Goal: Task Accomplishment & Management: Use online tool/utility

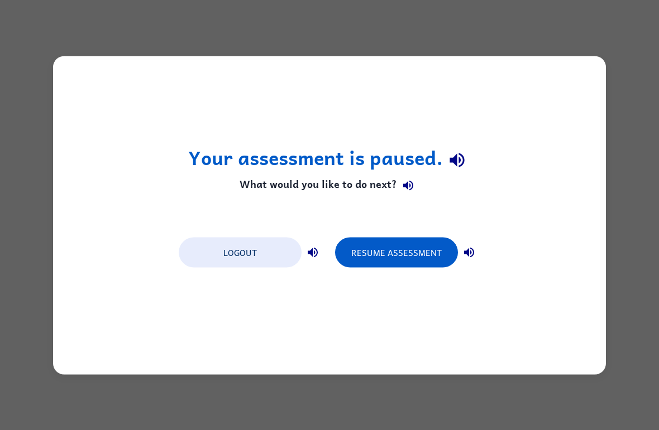
click at [275, 257] on button "Logout" at bounding box center [240, 252] width 123 height 30
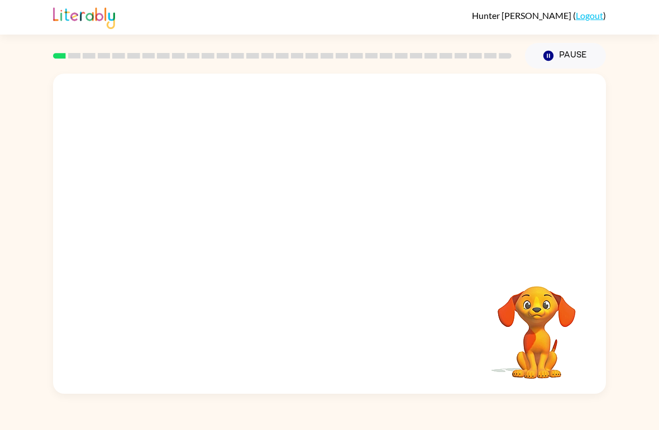
click at [544, 242] on div at bounding box center [329, 168] width 552 height 189
click at [347, 239] on button "button" at bounding box center [329, 239] width 71 height 41
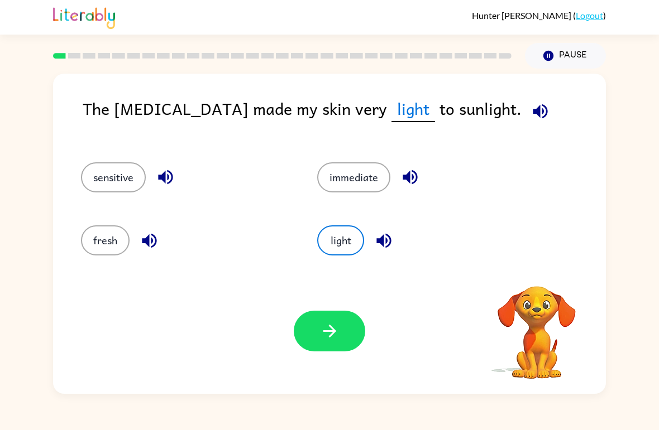
click at [481, 223] on div "light" at bounding box center [414, 235] width 236 height 63
click at [89, 232] on button "fresh" at bounding box center [105, 240] width 49 height 30
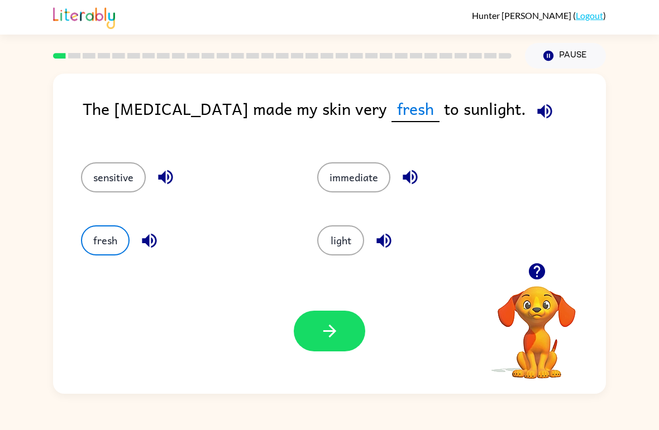
click at [352, 323] on button "button" at bounding box center [329, 331] width 71 height 41
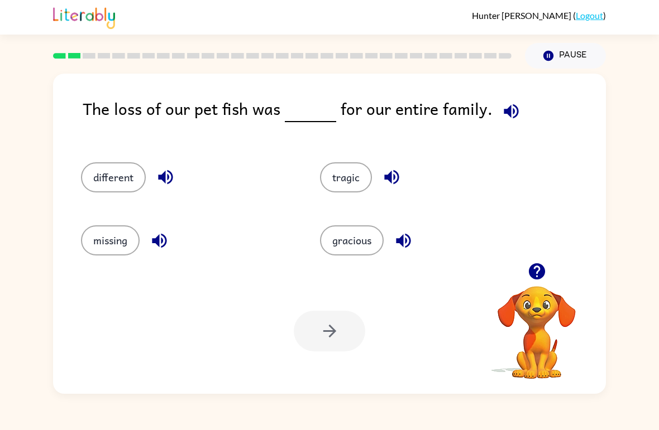
click at [134, 246] on button "missing" at bounding box center [110, 240] width 59 height 30
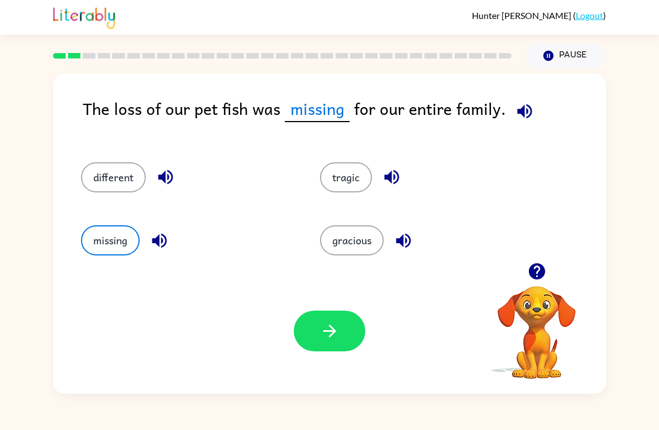
click at [382, 343] on div "Your browser must support playing .mp4 files to use Literably. Please try using…" at bounding box center [329, 331] width 552 height 126
click at [352, 345] on button "button" at bounding box center [329, 331] width 71 height 41
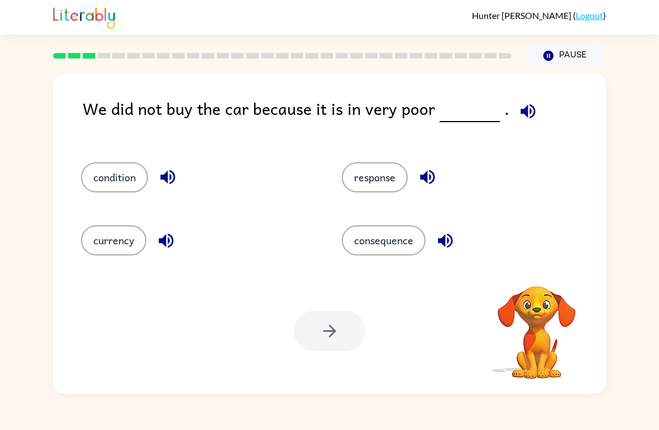
click at [520, 110] on icon "button" at bounding box center [527, 111] width 15 height 15
click at [386, 187] on button "response" at bounding box center [375, 177] width 66 height 30
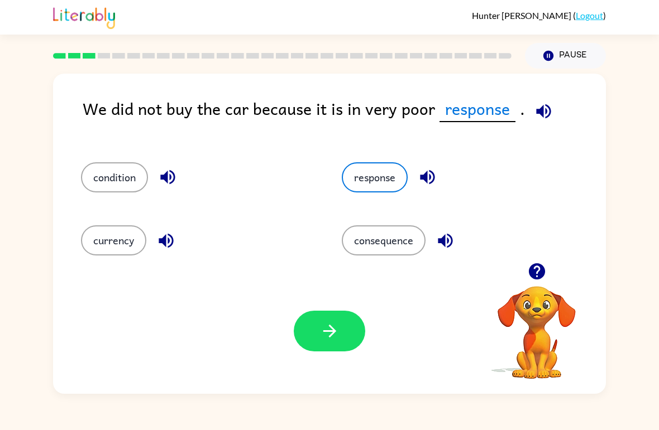
click at [311, 337] on button "button" at bounding box center [329, 331] width 71 height 41
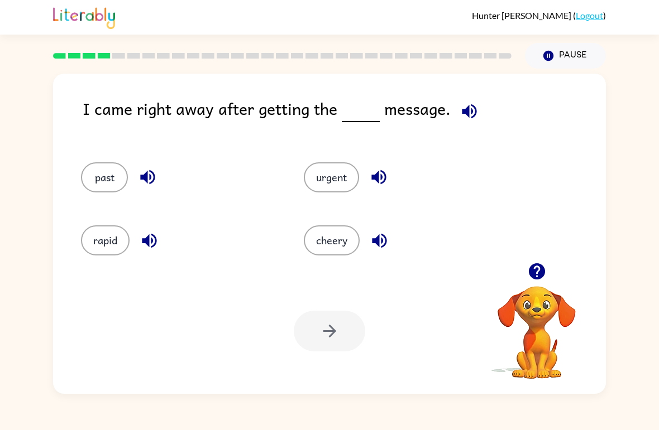
click at [92, 183] on button "past" at bounding box center [104, 177] width 47 height 30
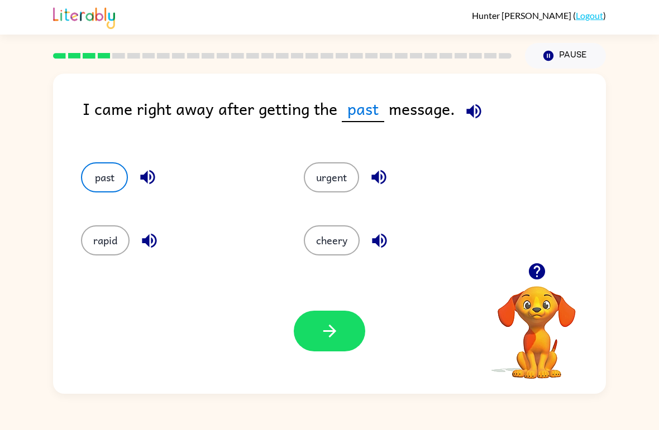
click at [380, 182] on icon "button" at bounding box center [379, 177] width 20 height 20
click at [343, 185] on button "urgent" at bounding box center [331, 177] width 55 height 30
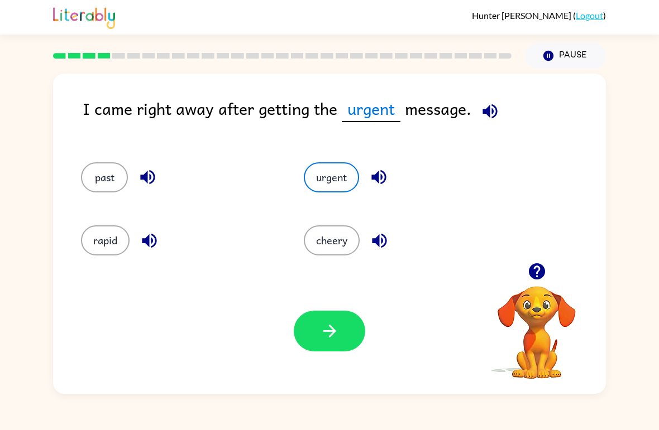
click at [336, 247] on button "cheery" at bounding box center [332, 240] width 56 height 30
click at [348, 180] on button "urgent" at bounding box center [331, 177] width 55 height 30
click at [339, 340] on button "button" at bounding box center [329, 331] width 71 height 41
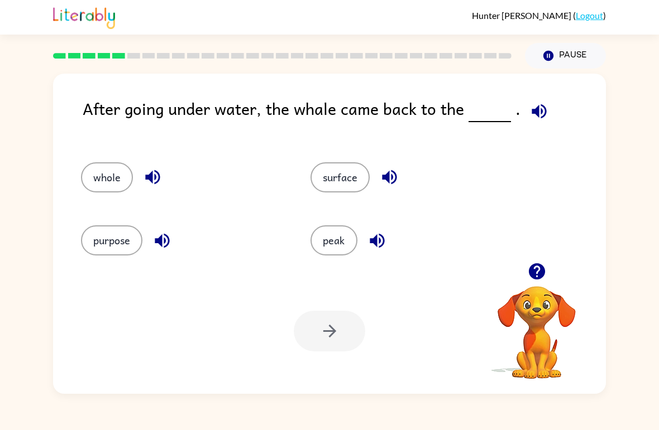
click at [535, 104] on icon "button" at bounding box center [539, 112] width 20 height 20
click at [532, 116] on icon "button" at bounding box center [538, 111] width 15 height 15
click at [533, 114] on icon "button" at bounding box center [538, 111] width 15 height 15
click at [339, 160] on div "surface" at bounding box center [403, 172] width 229 height 63
click at [357, 186] on button "surface" at bounding box center [339, 177] width 59 height 30
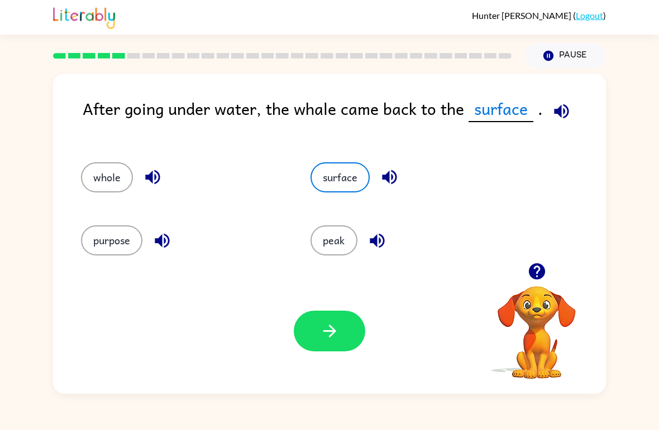
click at [326, 341] on icon "button" at bounding box center [330, 331] width 20 height 20
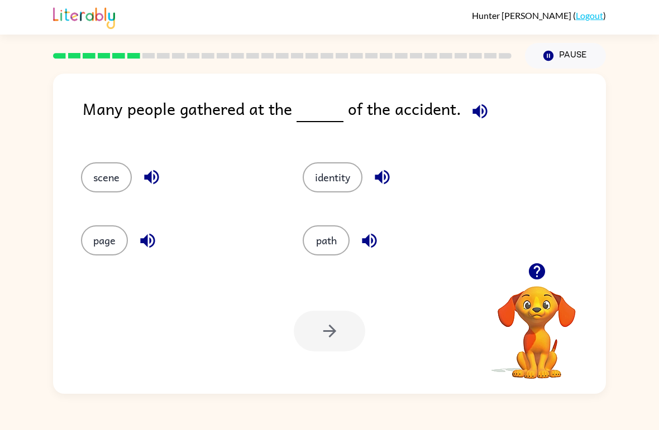
click at [97, 248] on button "page" at bounding box center [104, 240] width 47 height 30
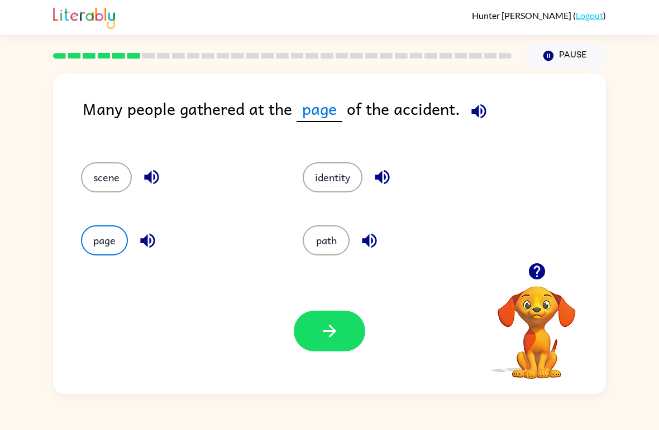
click at [324, 330] on icon "button" at bounding box center [330, 331] width 20 height 20
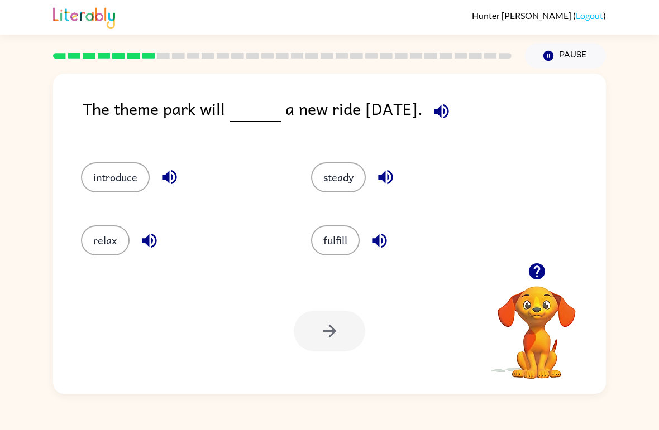
click at [110, 170] on button "introduce" at bounding box center [115, 177] width 69 height 30
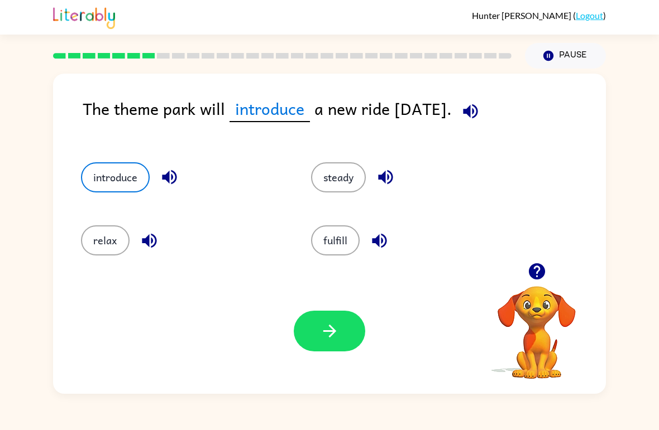
click at [318, 324] on button "button" at bounding box center [329, 331] width 71 height 41
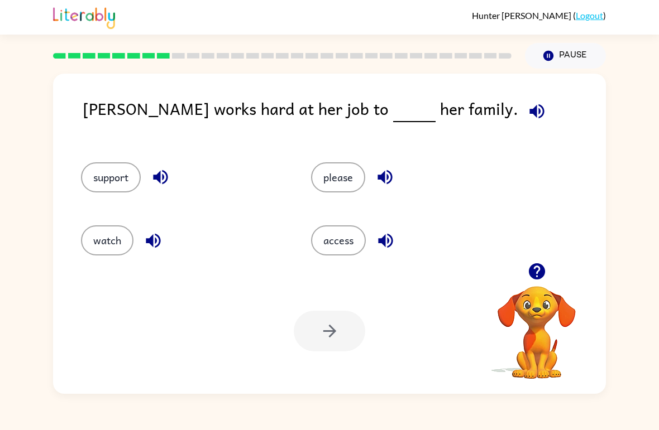
click at [329, 166] on button "please" at bounding box center [338, 177] width 54 height 30
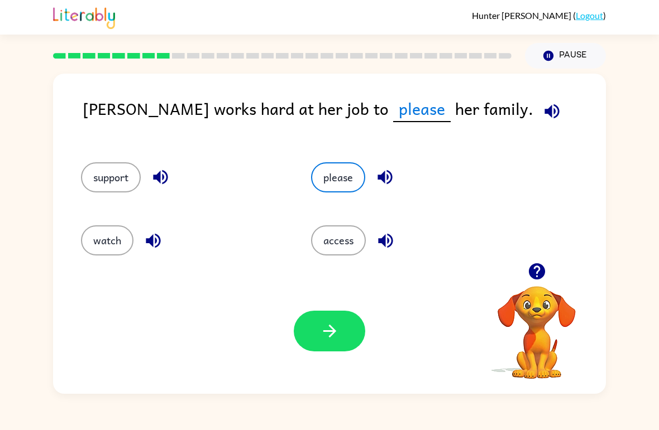
click at [333, 333] on icon "button" at bounding box center [329, 331] width 13 height 13
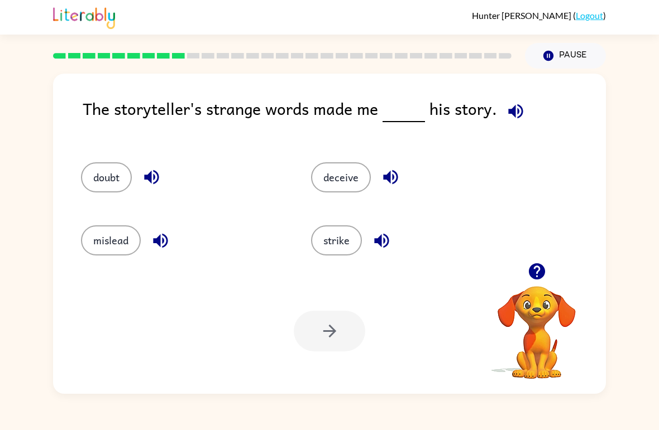
click at [112, 244] on button "mislead" at bounding box center [111, 240] width 60 height 30
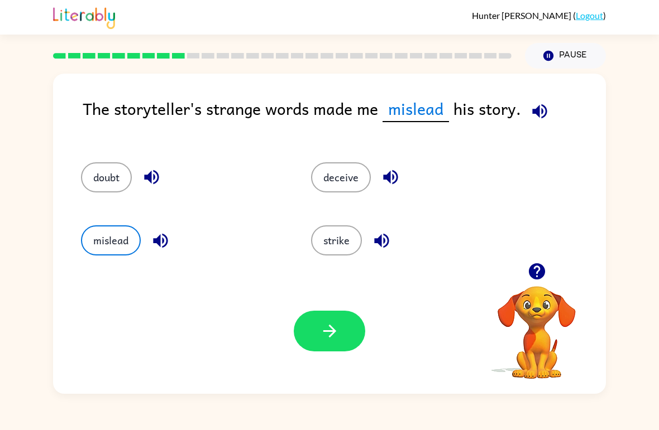
click at [353, 348] on button "button" at bounding box center [329, 331] width 71 height 41
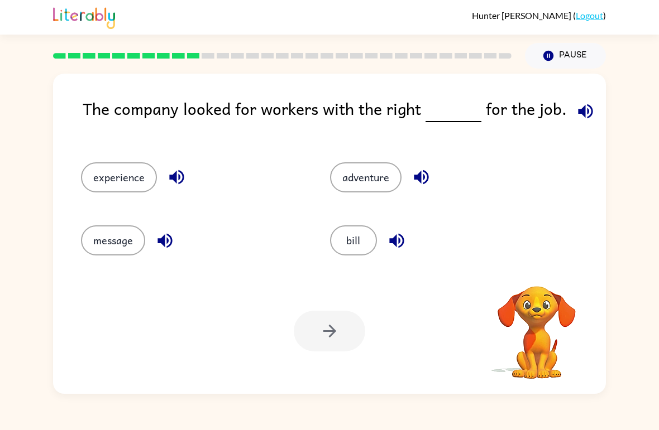
click at [359, 238] on button "bill" at bounding box center [353, 240] width 47 height 30
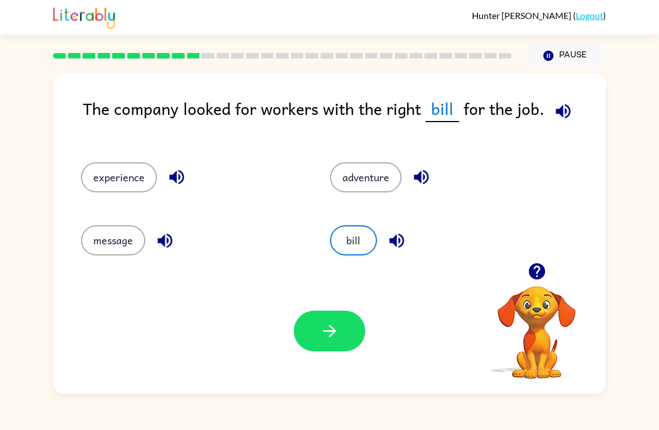
click at [335, 351] on button "button" at bounding box center [329, 331] width 71 height 41
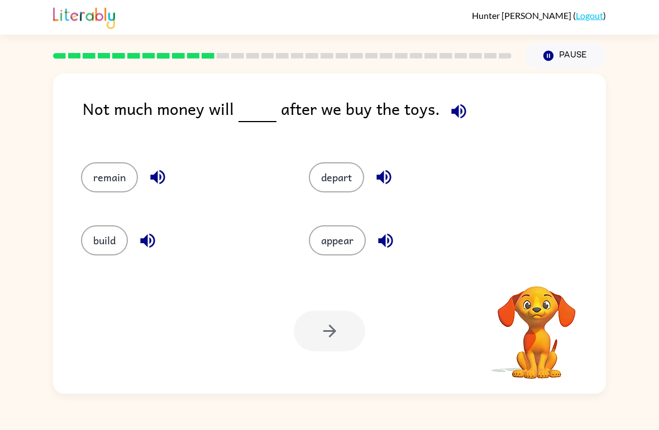
click at [328, 182] on button "depart" at bounding box center [336, 177] width 55 height 30
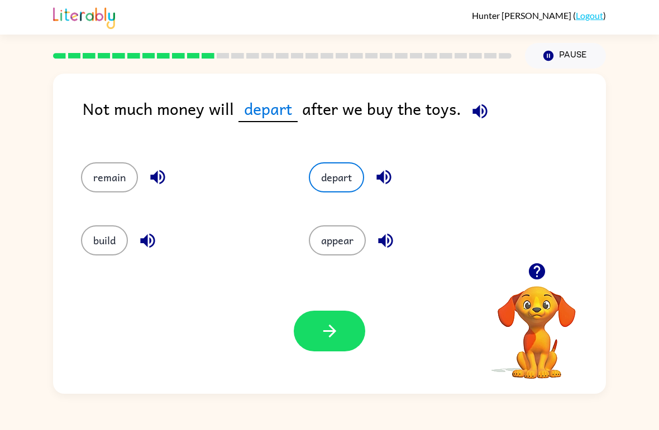
click at [320, 347] on button "button" at bounding box center [329, 331] width 71 height 41
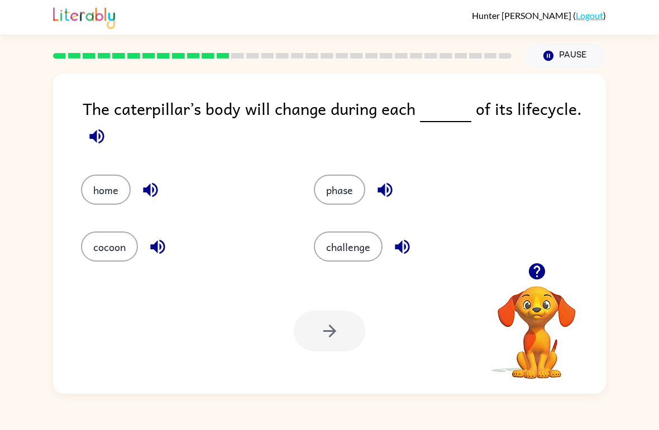
click at [349, 179] on button "phase" at bounding box center [339, 190] width 51 height 30
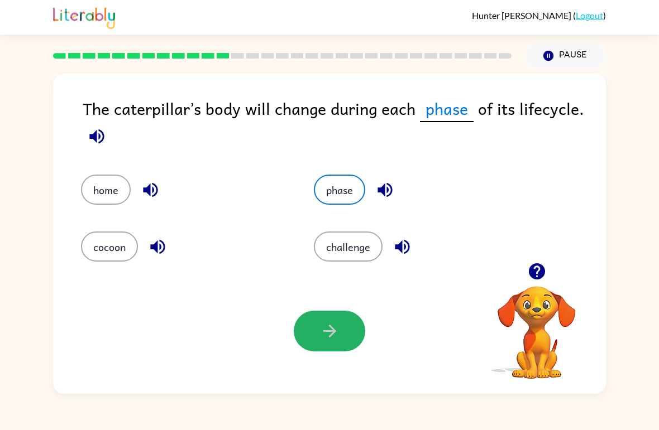
click at [326, 342] on button "button" at bounding box center [329, 331] width 71 height 41
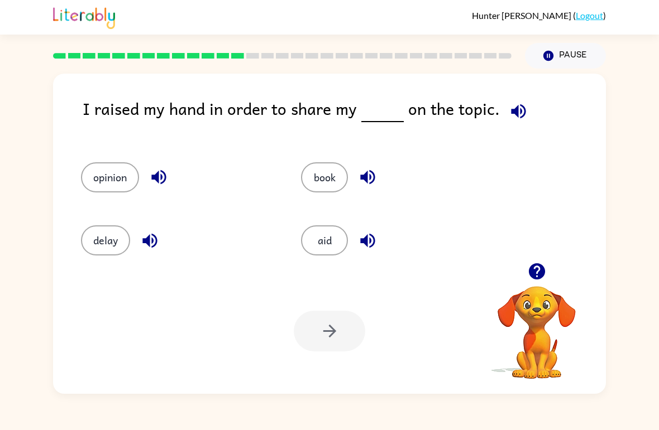
click at [305, 176] on button "book" at bounding box center [324, 177] width 47 height 30
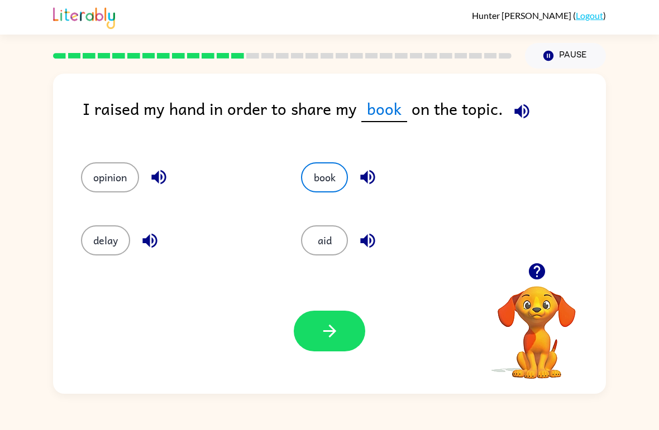
click at [320, 331] on icon "button" at bounding box center [330, 331] width 20 height 20
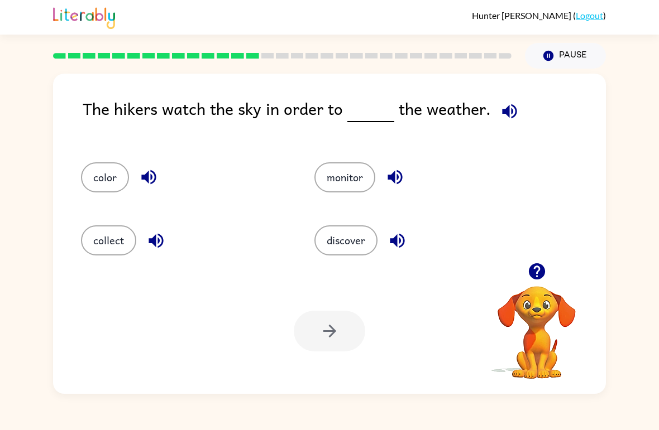
click at [349, 174] on button "monitor" at bounding box center [344, 177] width 61 height 30
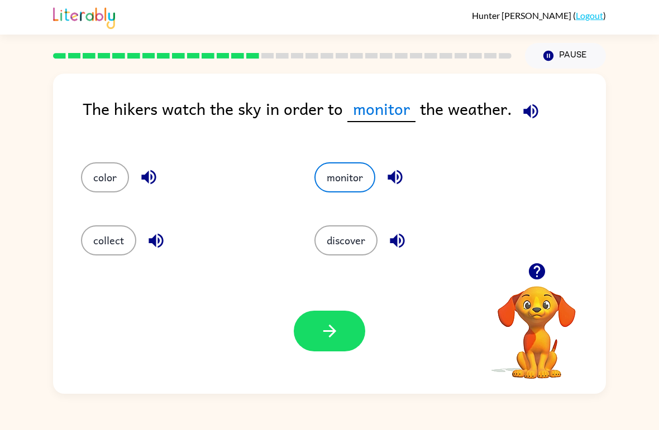
click at [336, 324] on icon "button" at bounding box center [330, 331] width 20 height 20
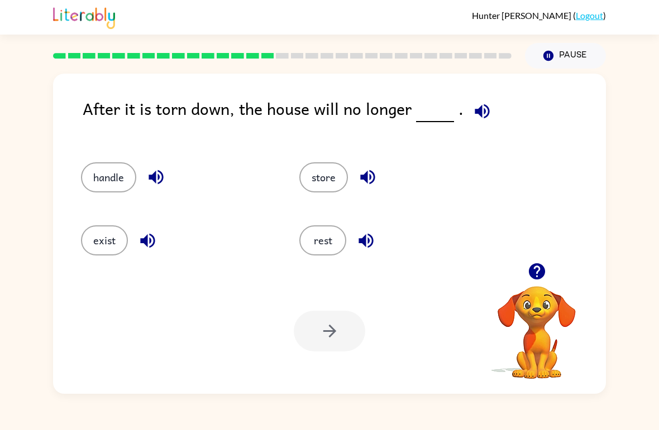
click at [149, 169] on icon "button" at bounding box center [156, 177] width 20 height 20
click at [109, 180] on button "handle" at bounding box center [108, 177] width 55 height 30
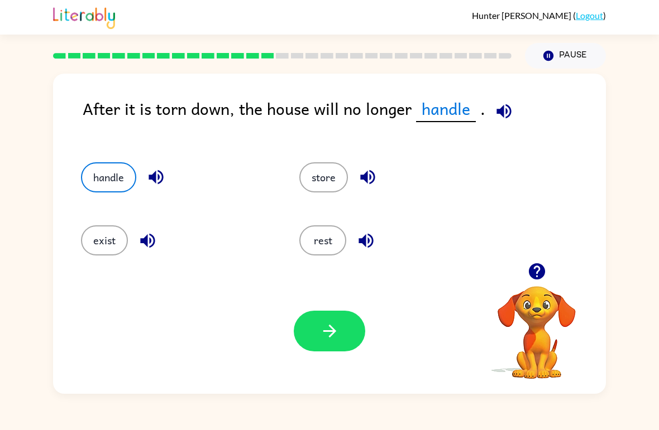
click at [337, 338] on icon "button" at bounding box center [330, 331] width 20 height 20
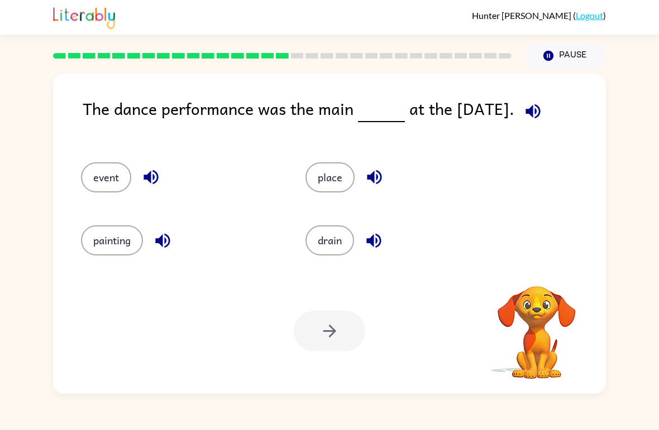
click at [119, 235] on button "painting" at bounding box center [112, 240] width 62 height 30
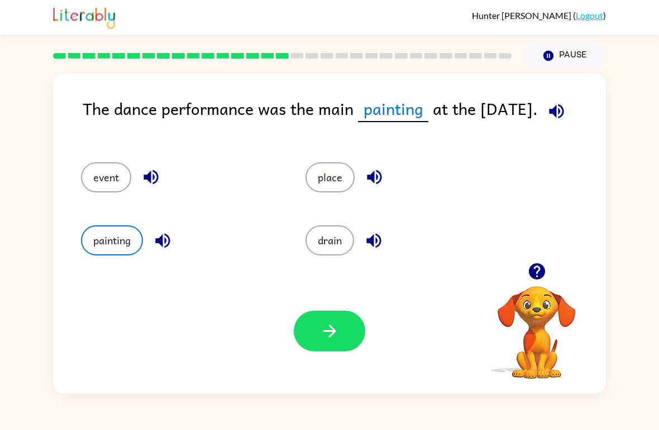
click at [93, 185] on button "event" at bounding box center [106, 177] width 50 height 30
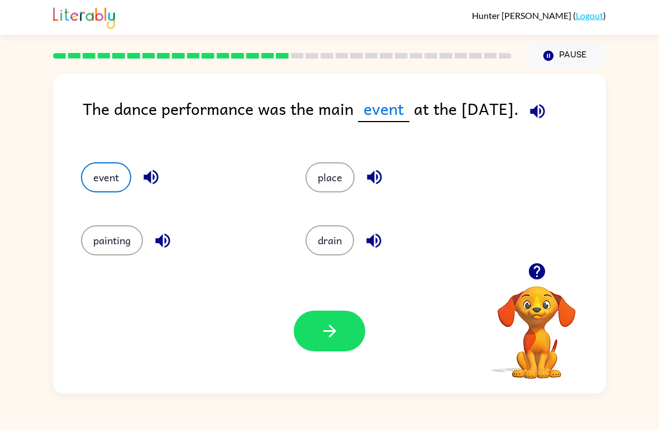
click at [337, 351] on button "button" at bounding box center [329, 331] width 71 height 41
click at [329, 319] on div at bounding box center [329, 331] width 71 height 41
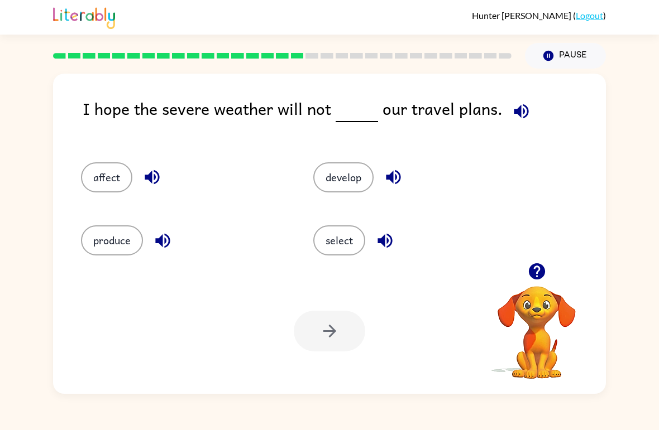
click at [353, 180] on button "develop" at bounding box center [343, 177] width 60 height 30
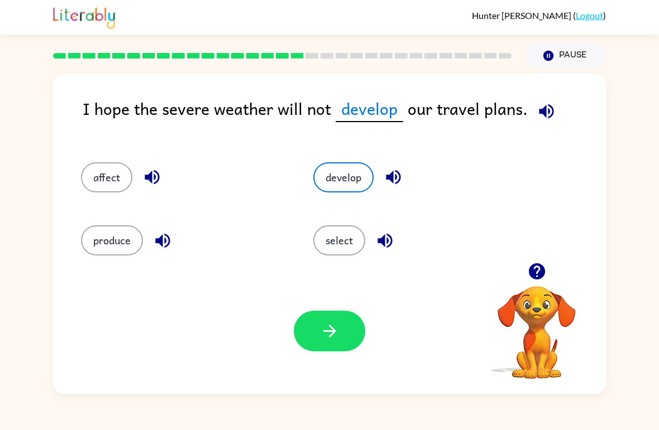
click at [340, 319] on button "button" at bounding box center [329, 331] width 71 height 41
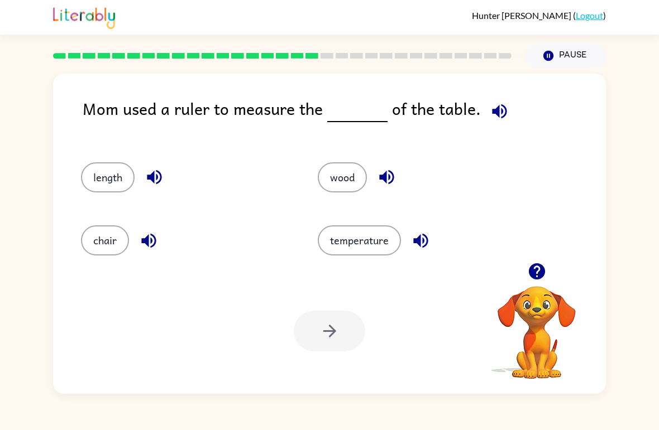
click at [142, 174] on button "button" at bounding box center [154, 177] width 28 height 28
click at [145, 252] on button "button" at bounding box center [148, 241] width 28 height 28
click at [105, 241] on button "chair" at bounding box center [105, 240] width 48 height 30
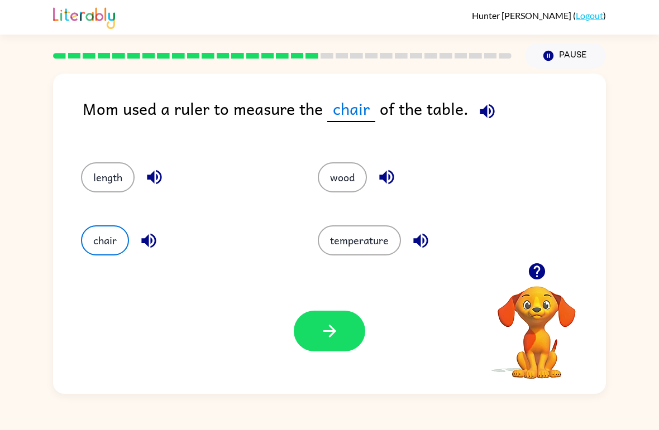
click at [326, 331] on icon "button" at bounding box center [330, 331] width 20 height 20
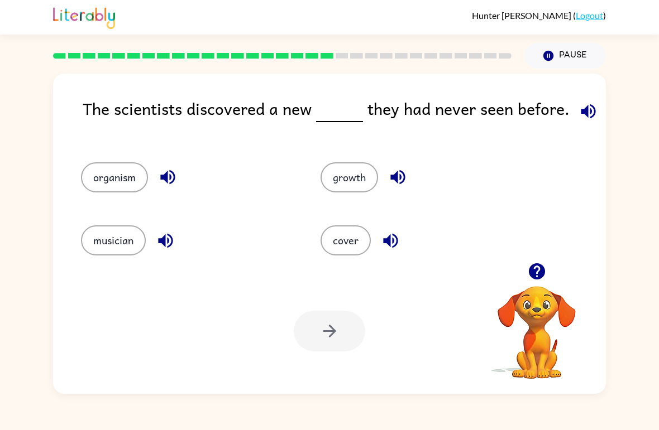
click at [345, 171] on button "growth" at bounding box center [348, 177] width 57 height 30
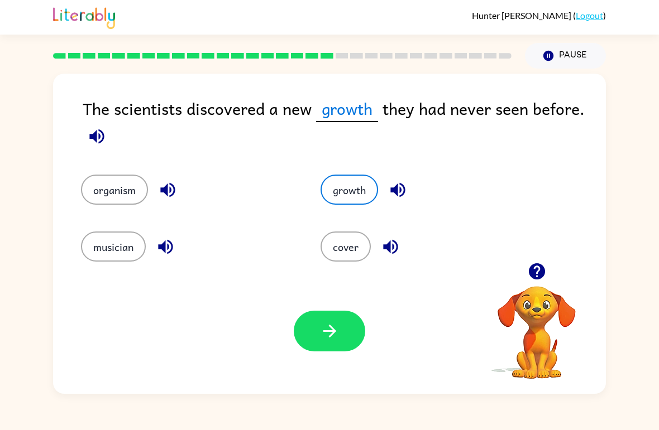
click at [335, 315] on button "button" at bounding box center [329, 331] width 71 height 41
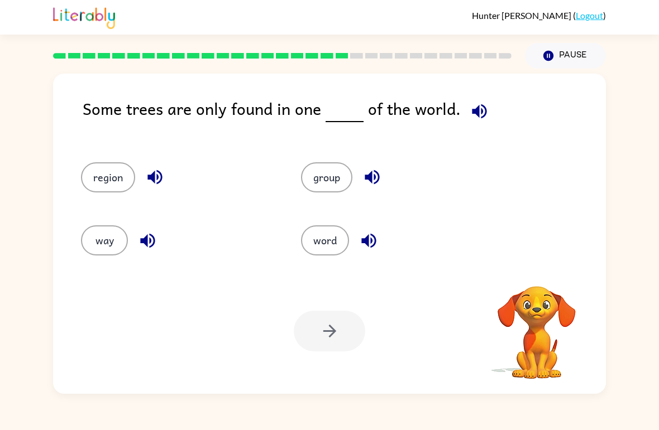
click at [320, 247] on button "word" at bounding box center [325, 240] width 48 height 30
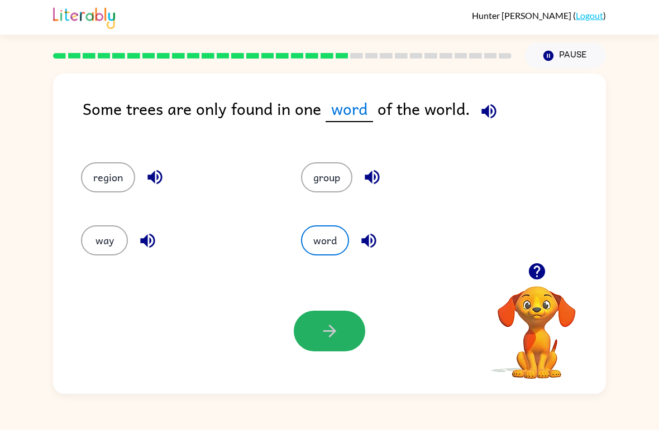
click at [323, 339] on icon "button" at bounding box center [330, 331] width 20 height 20
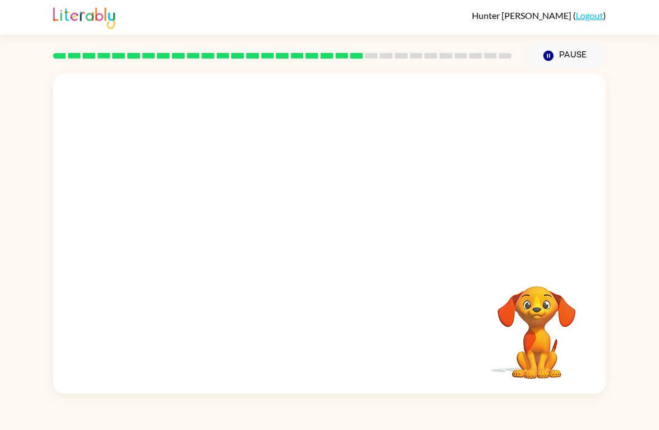
click at [561, 329] on video "Your browser must support playing .mp4 files to use Literably. Please try using…" at bounding box center [537, 325] width 112 height 112
click at [385, 172] on video "Your browser must support playing .mp4 files to use Literably. Please try using…" at bounding box center [329, 168] width 552 height 189
click at [384, 172] on video "Your browser must support playing .mp4 files to use Literably. Please try using…" at bounding box center [329, 168] width 552 height 189
click at [333, 254] on button "button" at bounding box center [329, 239] width 71 height 41
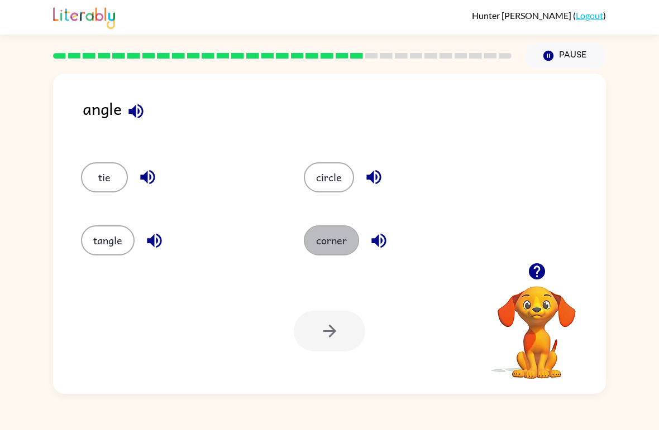
click at [337, 233] on button "corner" at bounding box center [331, 240] width 55 height 30
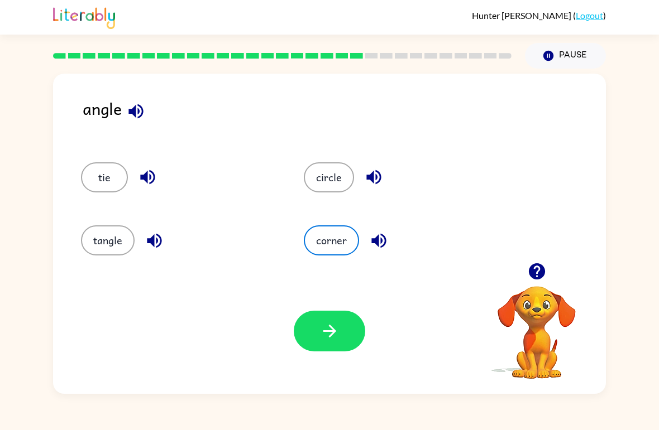
click at [333, 328] on icon "button" at bounding box center [330, 331] width 20 height 20
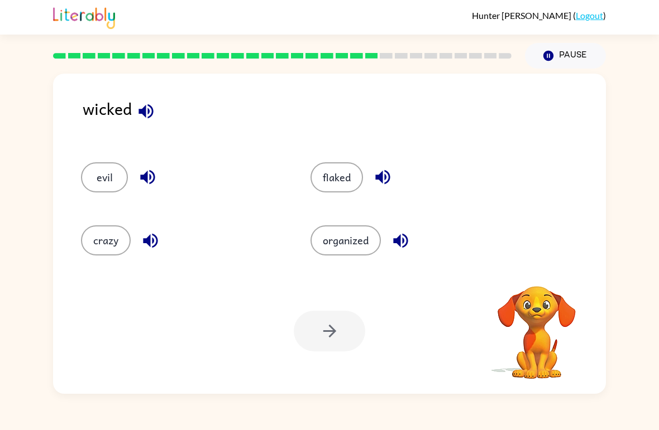
click at [321, 177] on button "flaked" at bounding box center [336, 177] width 52 height 30
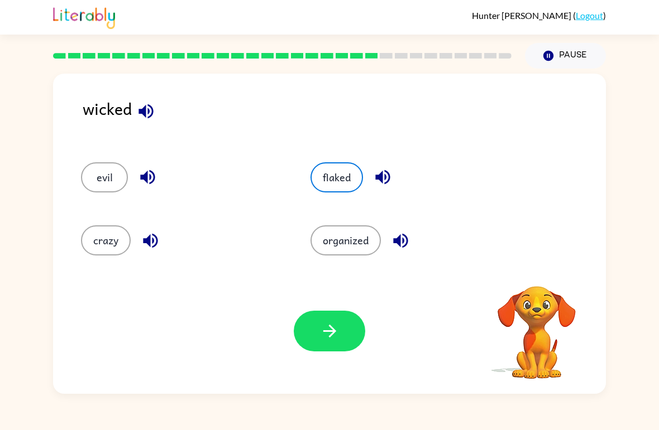
click at [318, 317] on button "button" at bounding box center [329, 331] width 71 height 41
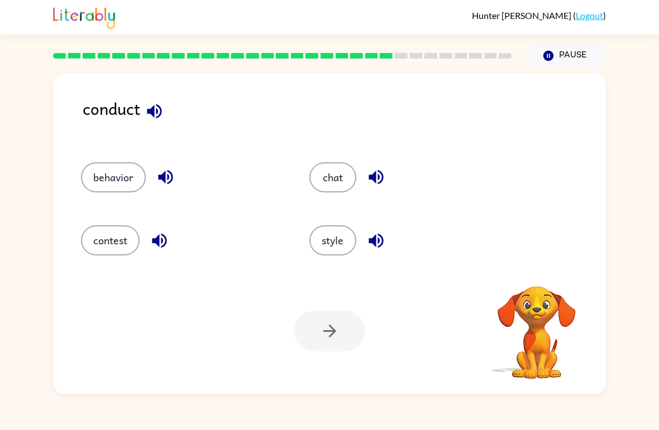
click at [344, 172] on button "chat" at bounding box center [332, 177] width 47 height 30
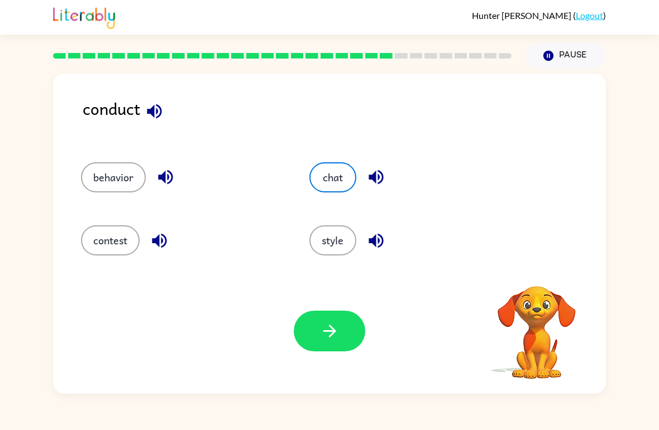
click at [340, 340] on button "button" at bounding box center [329, 331] width 71 height 41
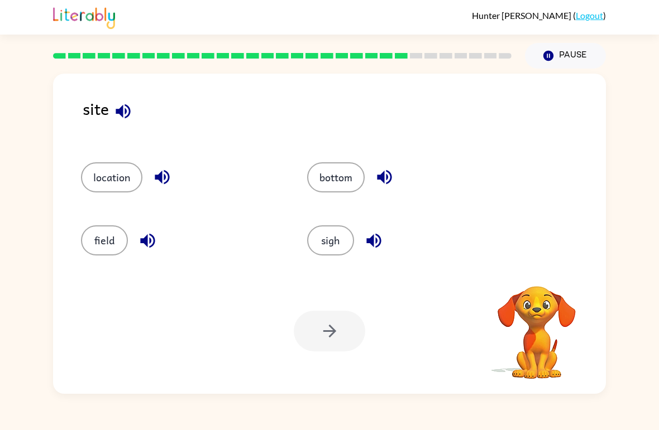
click at [326, 170] on button "bottom" at bounding box center [335, 177] width 57 height 30
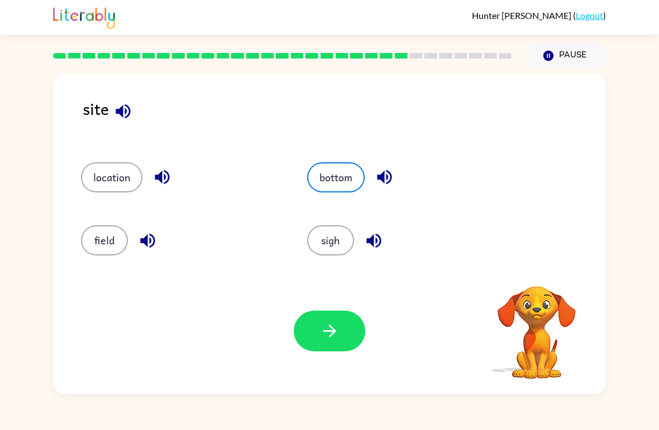
click at [329, 350] on button "button" at bounding box center [329, 331] width 71 height 41
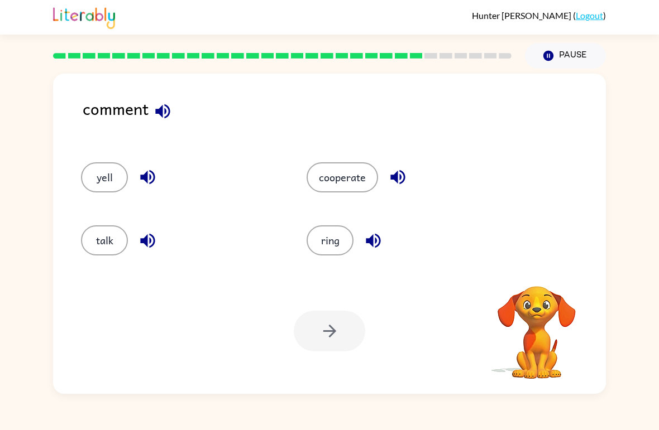
click at [321, 252] on button "ring" at bounding box center [329, 240] width 47 height 30
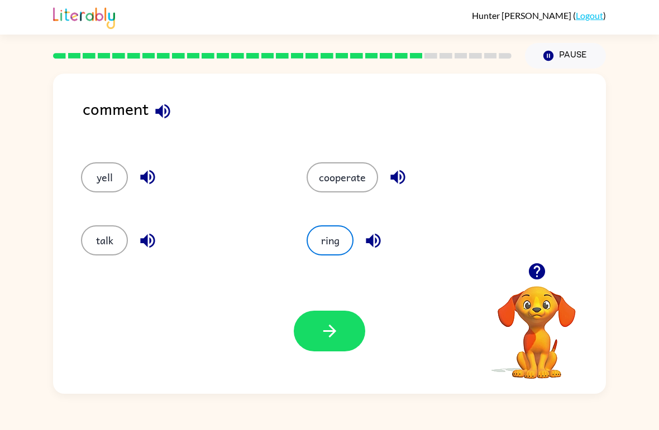
click at [304, 361] on div "Your browser must support playing .mp4 files to use Literably. Please try using…" at bounding box center [329, 331] width 552 height 126
click at [320, 326] on icon "button" at bounding box center [330, 331] width 20 height 20
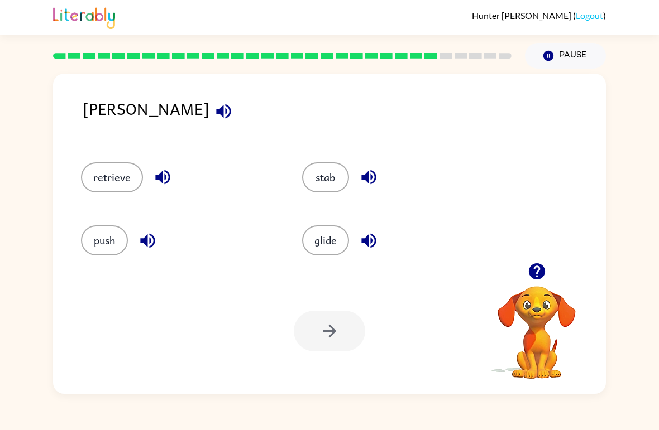
click at [331, 254] on button "glide" at bounding box center [325, 240] width 47 height 30
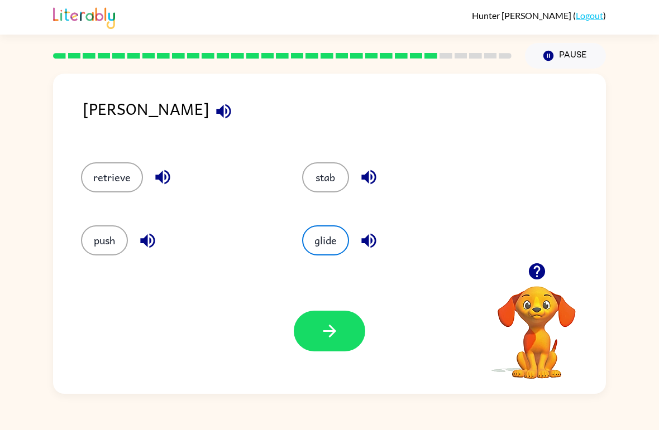
click at [98, 238] on button "push" at bounding box center [104, 240] width 47 height 30
click at [78, 237] on div "push" at bounding box center [170, 235] width 221 height 63
click at [112, 241] on button "push" at bounding box center [104, 240] width 47 height 30
click at [329, 315] on button "button" at bounding box center [329, 331] width 71 height 41
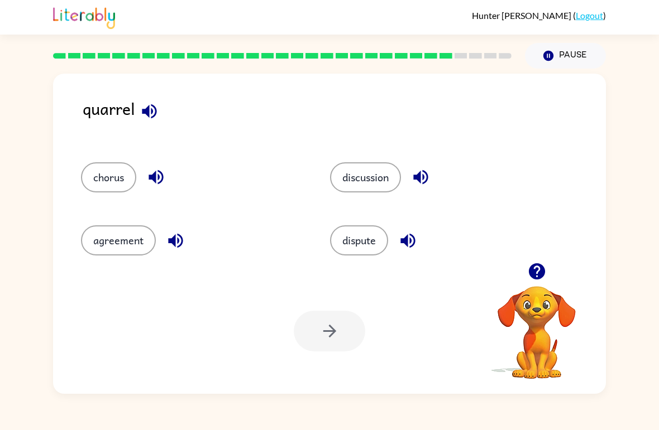
click at [99, 176] on button "chorus" at bounding box center [108, 177] width 55 height 30
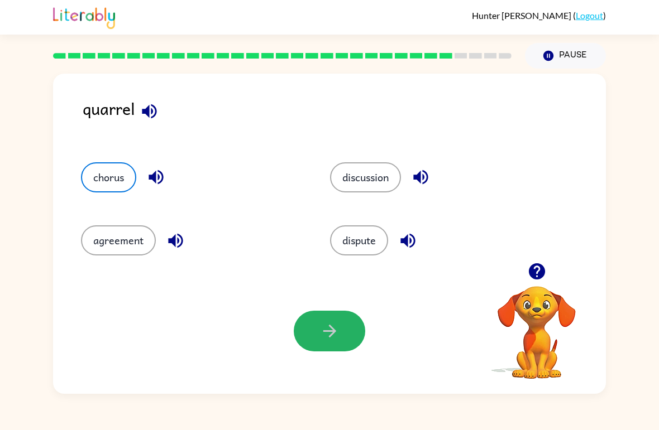
click at [339, 325] on icon "button" at bounding box center [330, 331] width 20 height 20
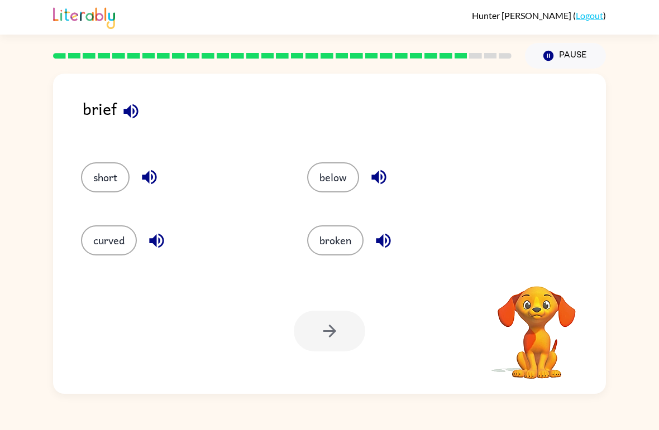
click at [79, 171] on div "short" at bounding box center [173, 172] width 226 height 63
click at [100, 177] on button "short" at bounding box center [105, 177] width 49 height 30
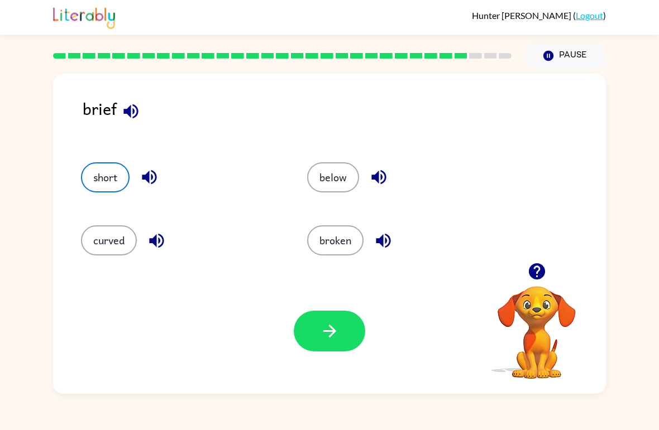
click at [295, 329] on button "button" at bounding box center [329, 331] width 71 height 41
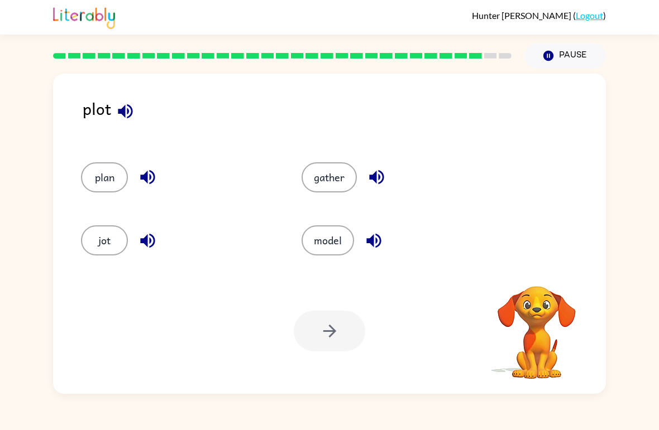
click at [299, 332] on div at bounding box center [329, 331] width 71 height 41
click at [94, 185] on button "plan" at bounding box center [104, 177] width 47 height 30
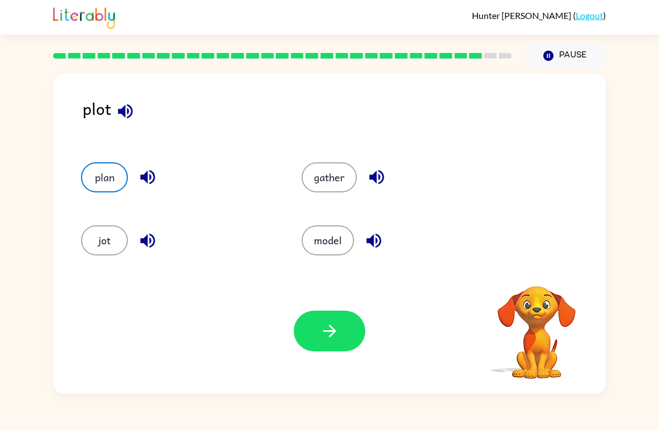
click at [318, 340] on button "button" at bounding box center [329, 331] width 71 height 41
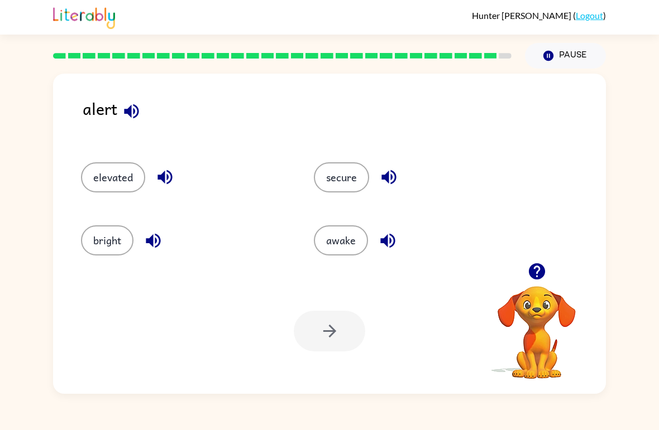
click at [317, 249] on button "awake" at bounding box center [341, 240] width 54 height 30
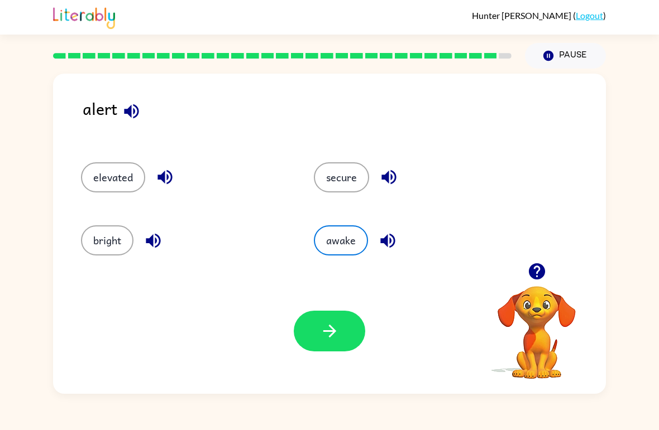
click at [316, 328] on button "button" at bounding box center [329, 331] width 71 height 41
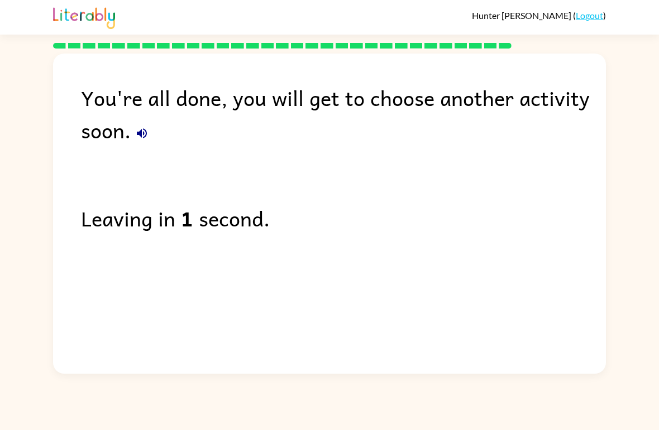
click at [589, 14] on link "Logout" at bounding box center [588, 15] width 27 height 11
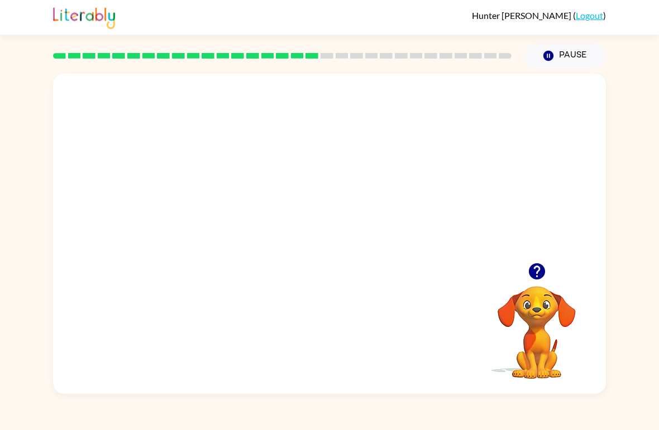
click at [355, 204] on video "Your browser must support playing .mp4 files to use Literably. Please try using…" at bounding box center [329, 168] width 552 height 189
click at [246, 251] on video "Your browser must support playing .mp4 files to use Literably. Please try using…" at bounding box center [329, 168] width 552 height 189
click at [308, 202] on video "Your browser must support playing .mp4 files to use Literably. Please try using…" at bounding box center [329, 168] width 552 height 189
click at [347, 244] on div at bounding box center [329, 239] width 71 height 41
click at [344, 241] on div at bounding box center [329, 239] width 71 height 41
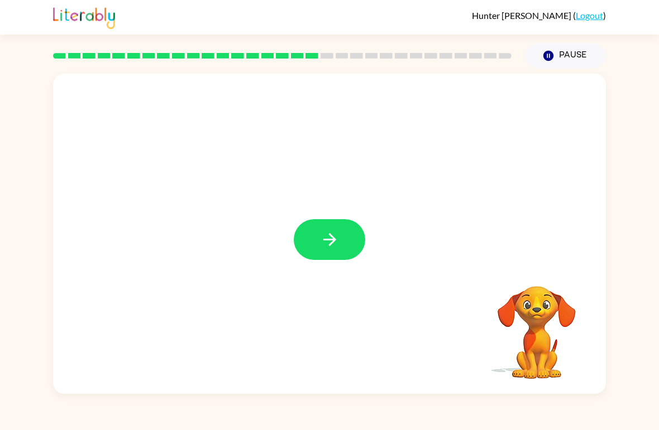
click at [343, 236] on button "button" at bounding box center [329, 239] width 71 height 41
click at [343, 236] on div at bounding box center [329, 168] width 552 height 189
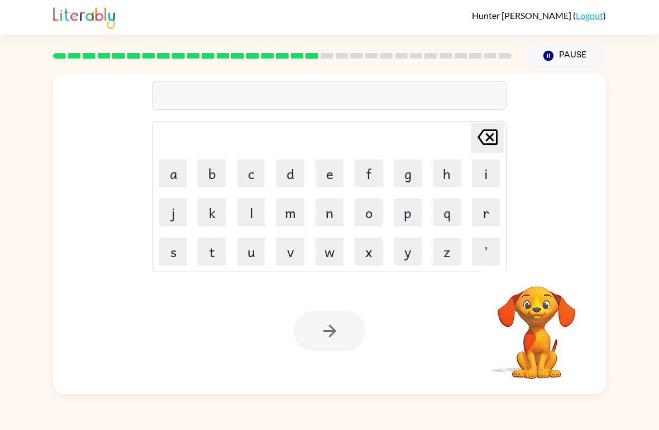
click at [411, 214] on button "p" at bounding box center [407, 213] width 28 height 28
click at [256, 214] on button "l" at bounding box center [251, 213] width 28 height 28
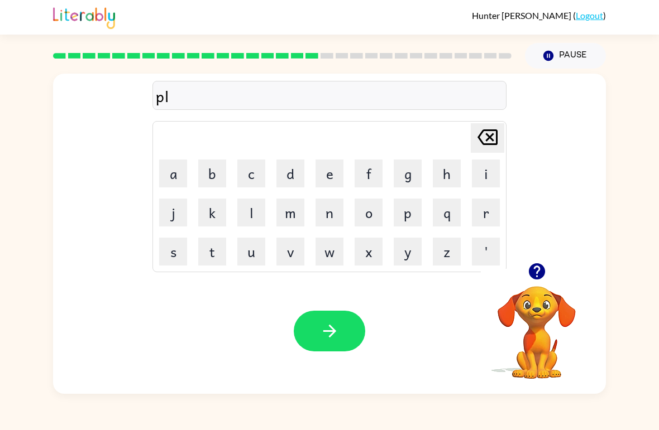
click at [170, 174] on button "a" at bounding box center [173, 174] width 28 height 28
click at [248, 181] on button "c" at bounding box center [251, 174] width 28 height 28
click at [217, 252] on button "t" at bounding box center [212, 252] width 28 height 28
click at [478, 152] on div "[PERSON_NAME] last character input" at bounding box center [487, 138] width 27 height 28
click at [479, 154] on table "[PERSON_NAME] last character input a b c d e f g h i j k l m n o p q r s t u v …" at bounding box center [329, 197] width 353 height 150
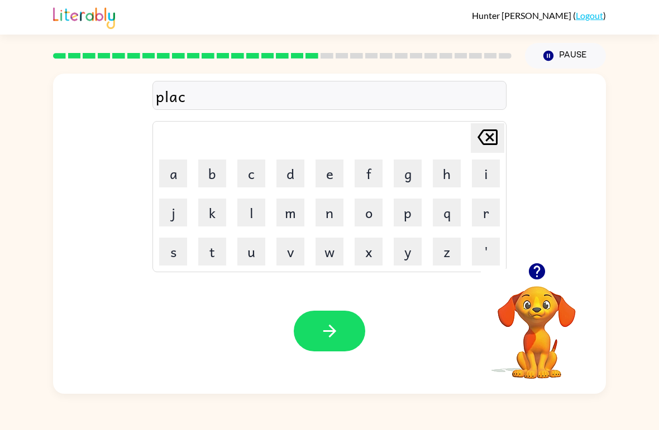
click at [499, 135] on icon "[PERSON_NAME] last character input" at bounding box center [487, 137] width 27 height 27
click at [184, 249] on button "s" at bounding box center [173, 252] width 28 height 28
click at [200, 255] on button "t" at bounding box center [212, 252] width 28 height 28
click at [479, 176] on button "i" at bounding box center [486, 174] width 28 height 28
click at [259, 164] on button "c" at bounding box center [251, 174] width 28 height 28
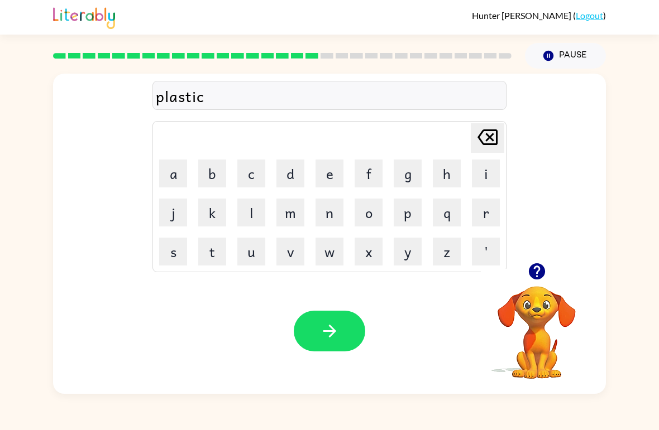
click at [328, 338] on icon "button" at bounding box center [330, 331] width 20 height 20
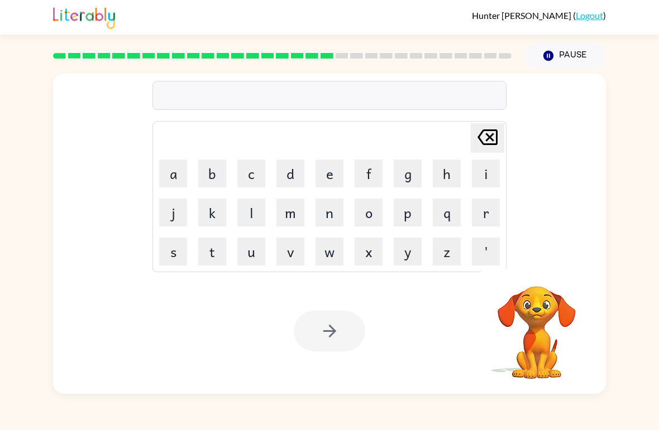
click at [300, 174] on button "d" at bounding box center [290, 174] width 28 height 28
click at [176, 247] on button "s" at bounding box center [173, 252] width 28 height 28
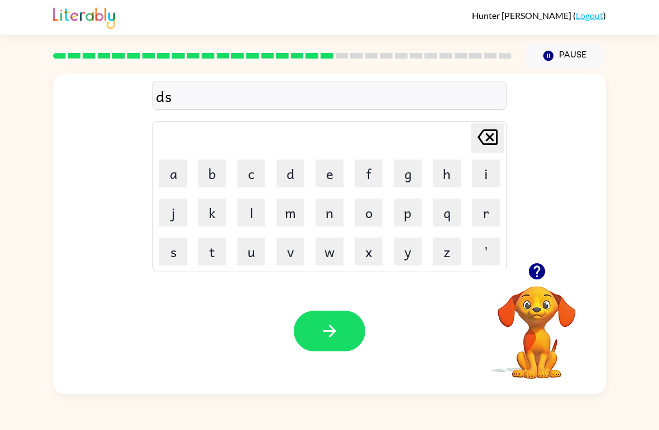
click at [420, 218] on button "p" at bounding box center [407, 213] width 28 height 28
click at [246, 214] on button "l" at bounding box center [251, 213] width 28 height 28
click at [177, 176] on button "a" at bounding box center [173, 174] width 28 height 28
click at [332, 323] on icon "button" at bounding box center [330, 331] width 20 height 20
click at [295, 174] on button "d" at bounding box center [290, 174] width 28 height 28
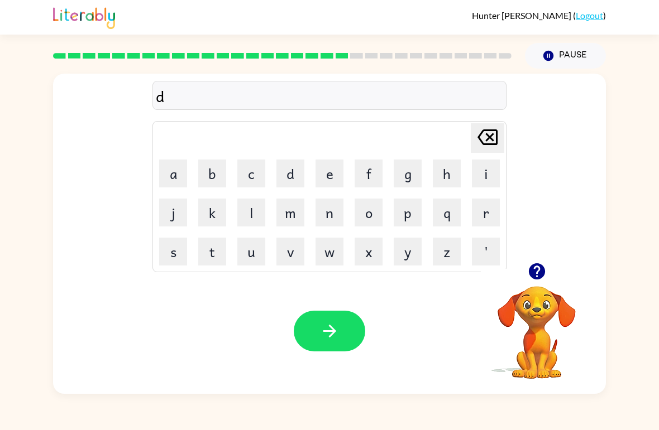
click at [254, 252] on button "u" at bounding box center [251, 252] width 28 height 28
click at [167, 252] on button "s" at bounding box center [173, 252] width 28 height 28
click at [216, 245] on button "t" at bounding box center [212, 252] width 28 height 28
click at [338, 173] on button "e" at bounding box center [329, 174] width 28 height 28
click at [296, 173] on button "d" at bounding box center [290, 174] width 28 height 28
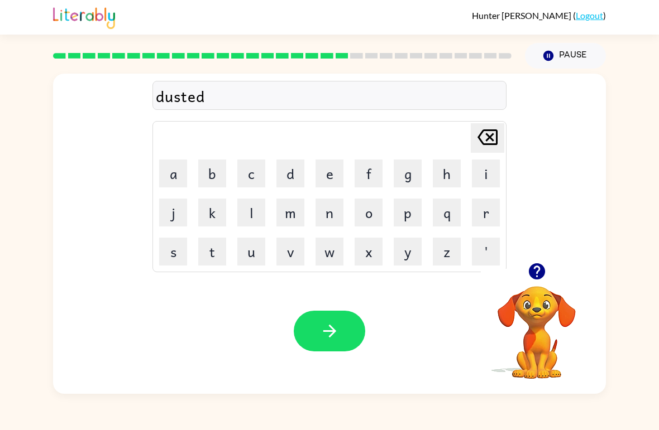
click at [314, 328] on button "button" at bounding box center [329, 331] width 71 height 41
click at [252, 167] on button "c" at bounding box center [251, 174] width 28 height 28
click at [324, 175] on button "e" at bounding box center [329, 174] width 28 height 28
click at [337, 218] on button "n" at bounding box center [329, 213] width 28 height 28
click at [218, 256] on button "t" at bounding box center [212, 252] width 28 height 28
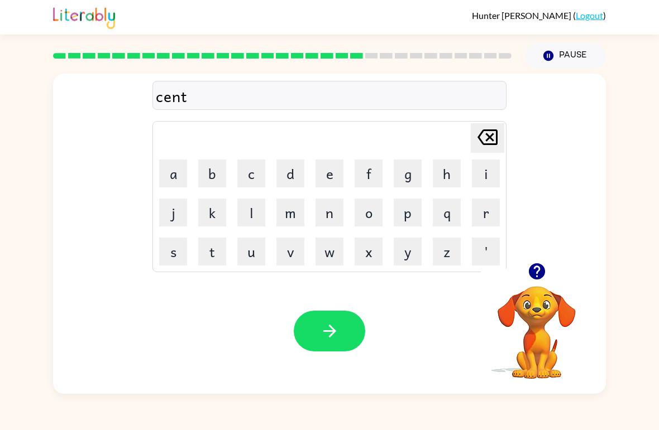
click at [454, 218] on button "q" at bounding box center [447, 213] width 28 height 28
click at [502, 134] on button "[PERSON_NAME] last character input" at bounding box center [486, 138] width 33 height 30
click at [408, 218] on button "p" at bounding box center [407, 213] width 28 height 28
click at [414, 256] on button "y" at bounding box center [407, 252] width 28 height 28
click at [323, 343] on button "button" at bounding box center [329, 331] width 71 height 41
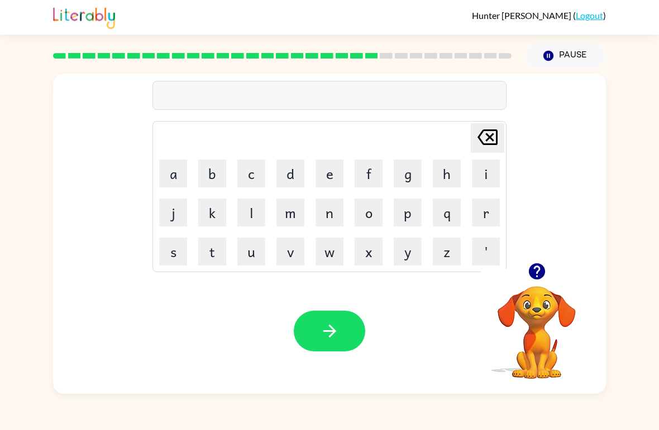
click at [494, 209] on button "r" at bounding box center [486, 213] width 28 height 28
click at [162, 170] on button "a" at bounding box center [173, 174] width 28 height 28
click at [493, 175] on button "i" at bounding box center [486, 174] width 28 height 28
click at [342, 205] on button "n" at bounding box center [329, 213] width 28 height 28
click at [257, 172] on button "c" at bounding box center [251, 174] width 28 height 28
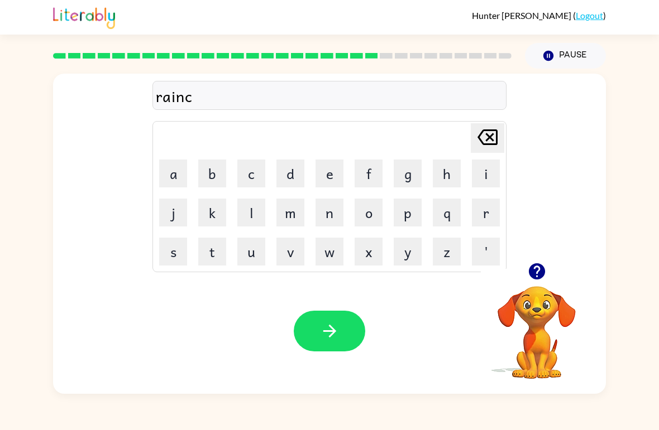
click at [375, 215] on button "o" at bounding box center [368, 213] width 28 height 28
click at [172, 177] on button "a" at bounding box center [173, 174] width 28 height 28
click at [179, 254] on button "s" at bounding box center [173, 252] width 28 height 28
click at [489, 138] on icon at bounding box center [487, 137] width 20 height 16
click at [220, 256] on button "t" at bounding box center [212, 252] width 28 height 28
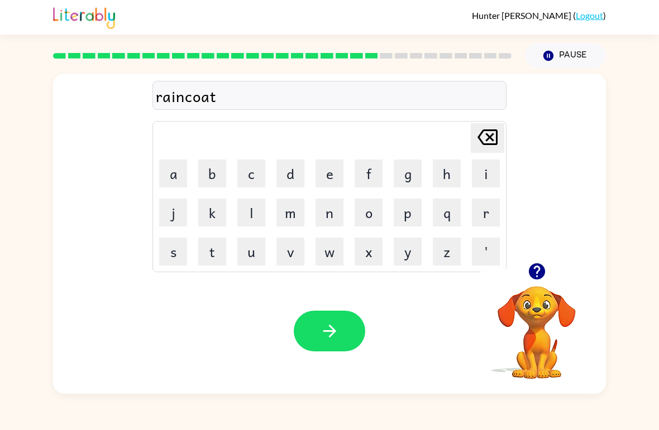
click at [324, 326] on icon "button" at bounding box center [330, 331] width 20 height 20
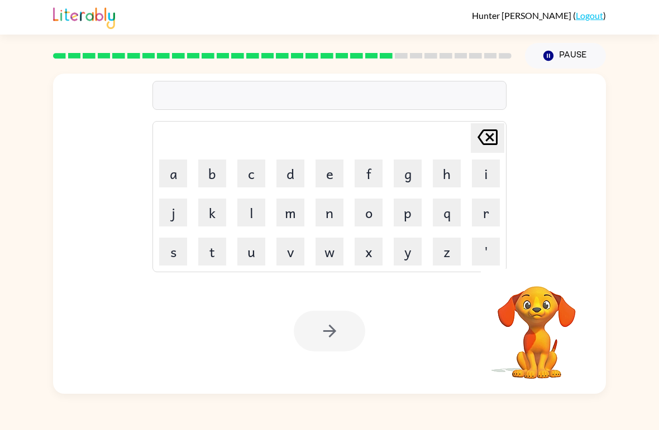
click at [302, 212] on button "m" at bounding box center [290, 213] width 28 height 28
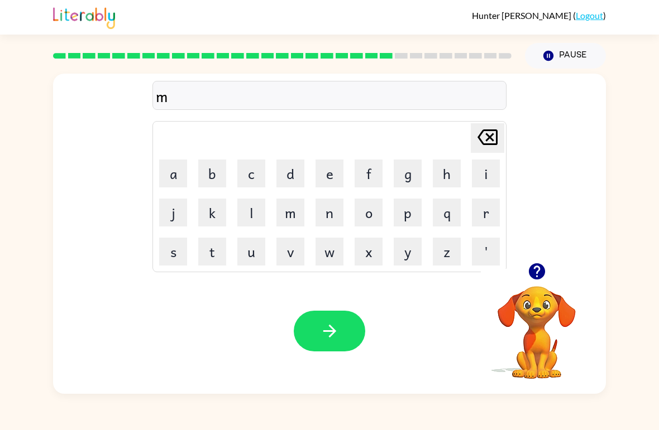
click at [175, 177] on button "a" at bounding box center [173, 174] width 28 height 28
click at [487, 213] on button "r" at bounding box center [486, 213] width 28 height 28
click at [251, 162] on button "c" at bounding box center [251, 174] width 28 height 28
click at [433, 257] on button "z" at bounding box center [447, 252] width 28 height 28
click at [485, 132] on icon at bounding box center [487, 137] width 20 height 16
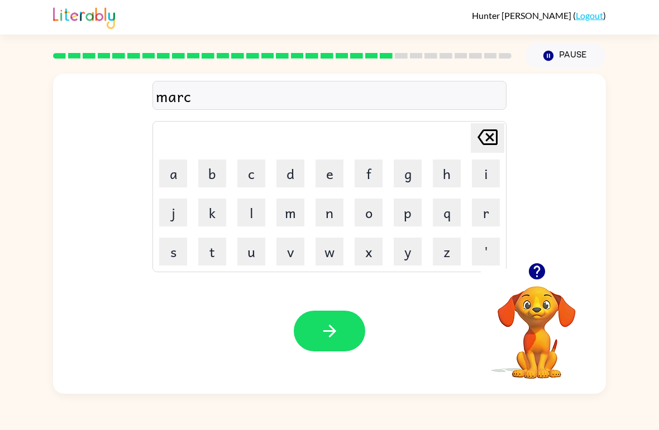
click at [321, 174] on button "e" at bounding box center [329, 174] width 28 height 28
click at [488, 208] on button "r" at bounding box center [486, 213] width 28 height 28
click at [324, 334] on icon "button" at bounding box center [330, 331] width 20 height 20
click at [175, 179] on button "a" at bounding box center [173, 174] width 28 height 28
click at [297, 166] on button "d" at bounding box center [290, 174] width 28 height 28
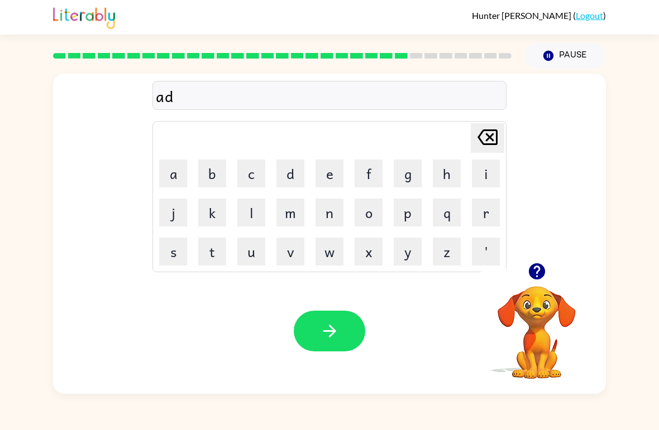
click at [286, 249] on button "v" at bounding box center [290, 252] width 28 height 28
click at [186, 174] on button "a" at bounding box center [173, 174] width 28 height 28
click at [335, 214] on button "n" at bounding box center [329, 213] width 28 height 28
click at [159, 256] on button "s" at bounding box center [173, 252] width 28 height 28
click at [486, 174] on button "i" at bounding box center [486, 174] width 28 height 28
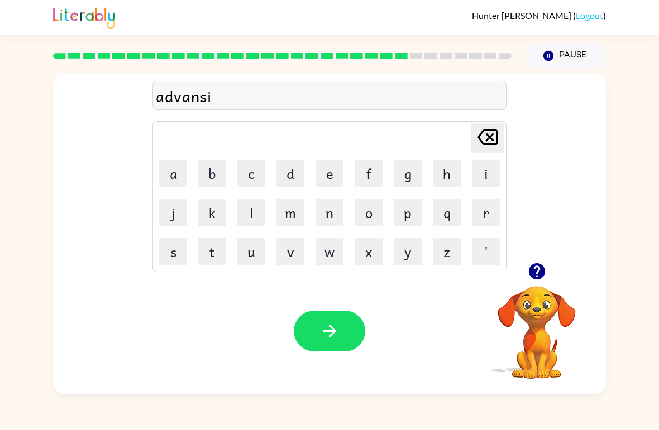
click at [337, 209] on button "n" at bounding box center [329, 213] width 28 height 28
click at [402, 167] on button "g" at bounding box center [407, 174] width 28 height 28
click at [342, 352] on button "button" at bounding box center [329, 331] width 71 height 41
click at [319, 328] on div at bounding box center [329, 331] width 71 height 41
click at [415, 181] on button "g" at bounding box center [407, 174] width 28 height 28
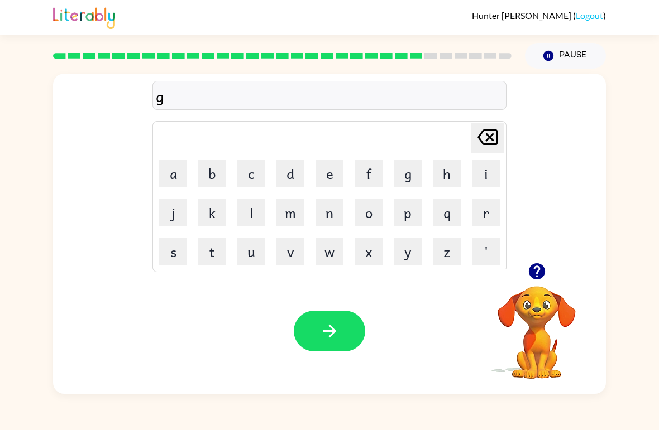
click at [370, 225] on button "o" at bounding box center [368, 213] width 28 height 28
click at [203, 161] on button "b" at bounding box center [212, 174] width 28 height 28
click at [250, 217] on button "l" at bounding box center [251, 213] width 28 height 28
click at [330, 177] on button "e" at bounding box center [329, 174] width 28 height 28
click at [329, 219] on button "n" at bounding box center [329, 213] width 28 height 28
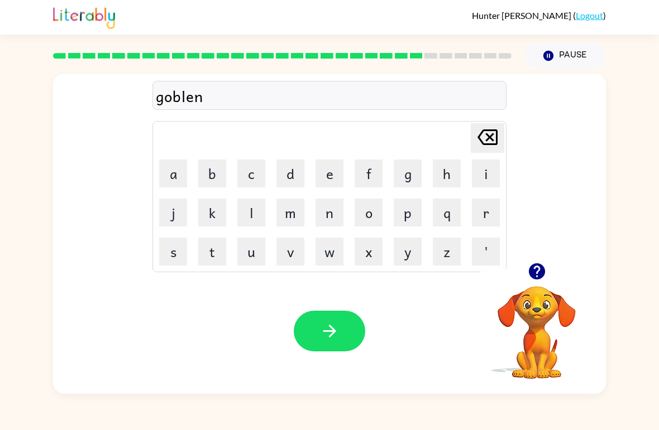
click at [320, 338] on icon "button" at bounding box center [330, 331] width 20 height 20
click at [410, 165] on button "g" at bounding box center [407, 174] width 28 height 28
click at [258, 247] on button "u" at bounding box center [251, 252] width 28 height 28
click at [299, 265] on button "v" at bounding box center [290, 252] width 28 height 28
click at [333, 167] on button "e" at bounding box center [329, 174] width 28 height 28
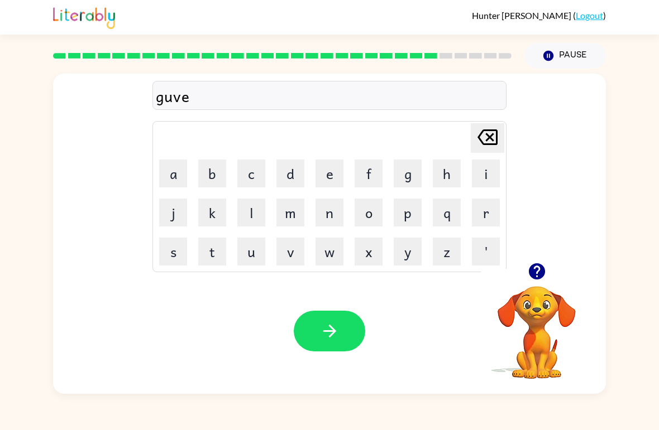
click at [499, 211] on button "r" at bounding box center [486, 213] width 28 height 28
click at [292, 219] on button "m" at bounding box center [290, 213] width 28 height 28
click at [333, 177] on button "e" at bounding box center [329, 174] width 28 height 28
click at [335, 215] on button "n" at bounding box center [329, 213] width 28 height 28
click at [201, 250] on button "t" at bounding box center [212, 252] width 28 height 28
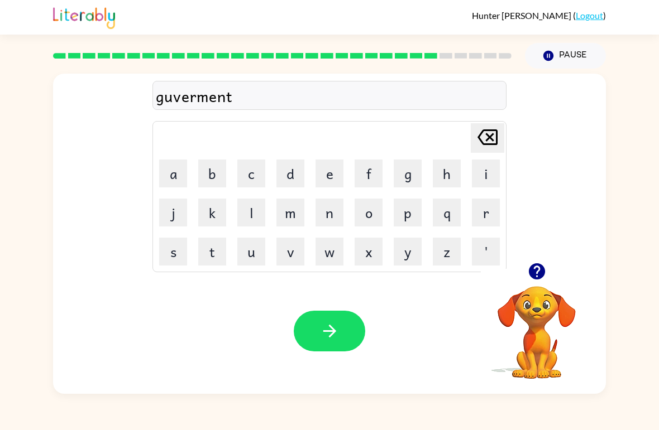
click at [340, 328] on button "button" at bounding box center [329, 331] width 71 height 41
click at [167, 249] on button "s" at bounding box center [173, 252] width 28 height 28
click at [204, 254] on button "t" at bounding box center [212, 252] width 28 height 28
click at [494, 214] on button "r" at bounding box center [486, 213] width 28 height 28
click at [170, 164] on button "a" at bounding box center [173, 174] width 28 height 28
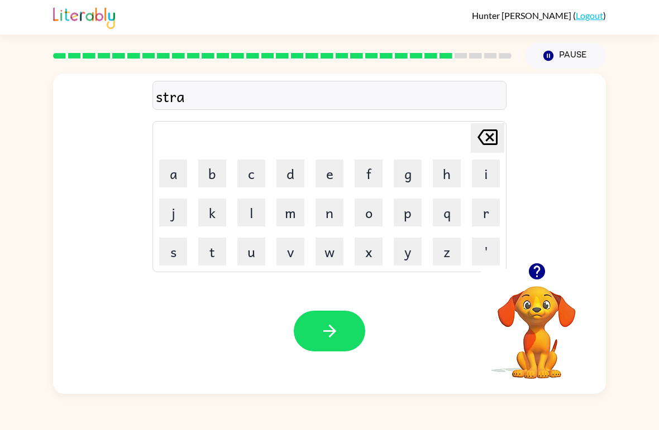
click at [323, 209] on button "n" at bounding box center [329, 213] width 28 height 28
click at [317, 318] on button "button" at bounding box center [329, 331] width 71 height 41
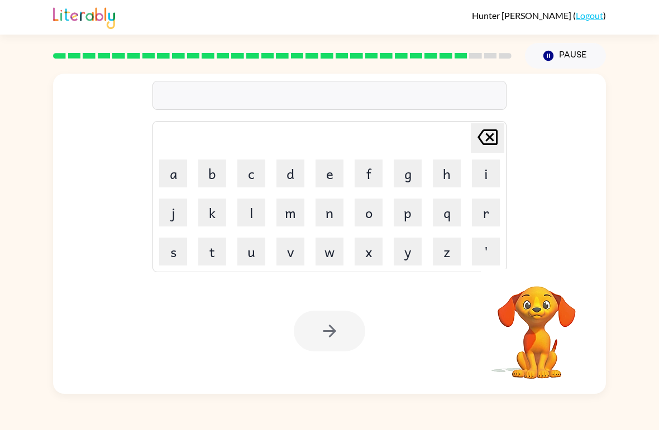
click at [181, 250] on button "s" at bounding box center [173, 252] width 28 height 28
click at [447, 177] on button "h" at bounding box center [447, 174] width 28 height 28
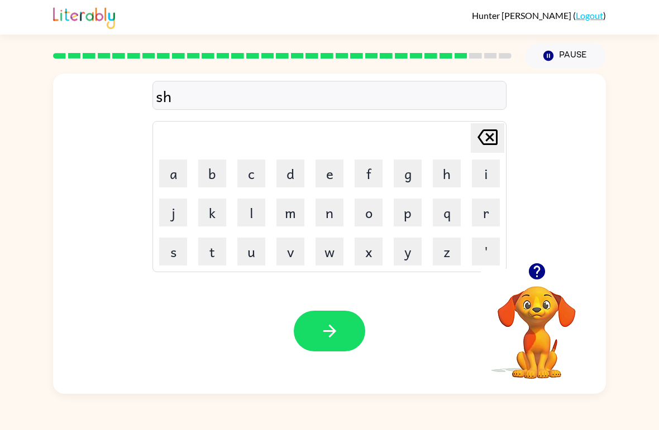
click at [167, 179] on button "a" at bounding box center [173, 174] width 28 height 28
click at [408, 216] on button "p" at bounding box center [407, 213] width 28 height 28
click at [334, 177] on button "e" at bounding box center [329, 174] width 28 height 28
click at [319, 326] on button "button" at bounding box center [329, 331] width 71 height 41
click at [330, 174] on button "e" at bounding box center [329, 174] width 28 height 28
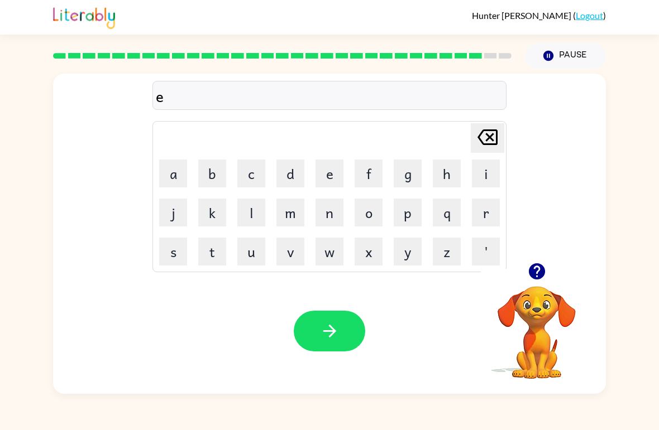
click at [253, 174] on button "c" at bounding box center [251, 174] width 28 height 28
click at [180, 251] on button "s" at bounding box center [173, 252] width 28 height 28
click at [331, 169] on button "e" at bounding box center [329, 174] width 28 height 28
click at [249, 215] on button "l" at bounding box center [251, 213] width 28 height 28
click at [331, 179] on button "e" at bounding box center [329, 174] width 28 height 28
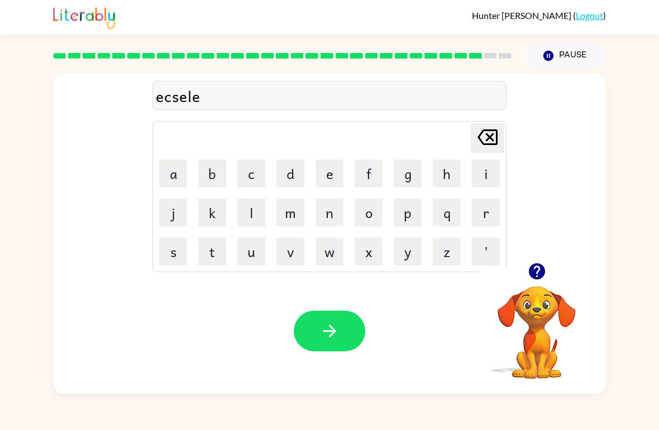
click at [321, 223] on button "n" at bounding box center [329, 213] width 28 height 28
click at [214, 251] on button "t" at bounding box center [212, 252] width 28 height 28
click at [321, 336] on icon "button" at bounding box center [330, 331] width 20 height 20
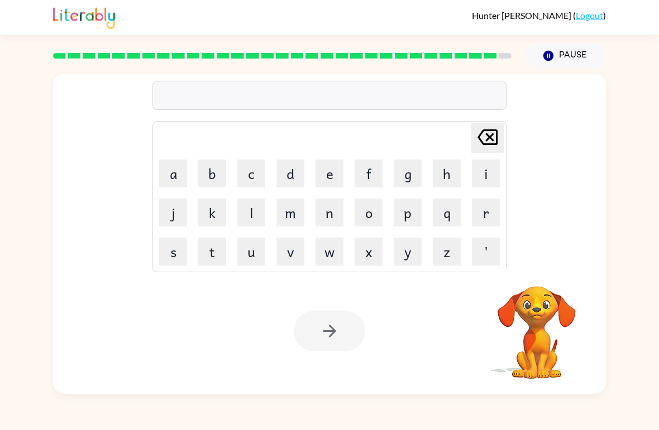
click at [176, 220] on button "j" at bounding box center [173, 213] width 28 height 28
click at [181, 179] on button "a" at bounding box center [173, 174] width 28 height 28
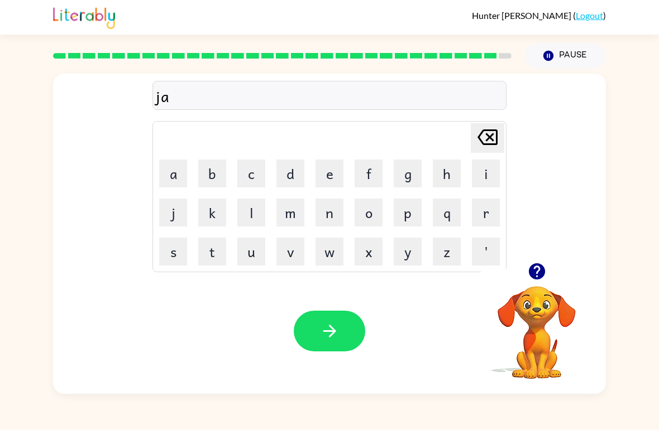
click at [213, 175] on button "b" at bounding box center [212, 174] width 28 height 28
click at [482, 219] on button "r" at bounding box center [486, 213] width 28 height 28
click at [185, 169] on button "a" at bounding box center [173, 174] width 28 height 28
click at [259, 177] on button "c" at bounding box center [251, 174] width 28 height 28
click at [330, 179] on button "e" at bounding box center [329, 174] width 28 height 28
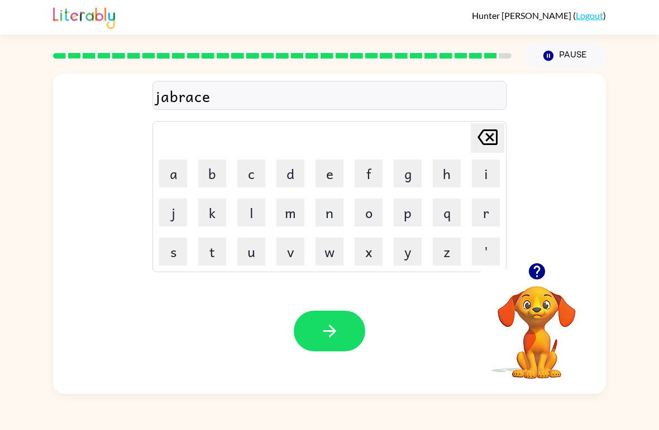
click at [491, 212] on button "r" at bounding box center [486, 213] width 28 height 28
click at [347, 324] on button "button" at bounding box center [329, 331] width 71 height 41
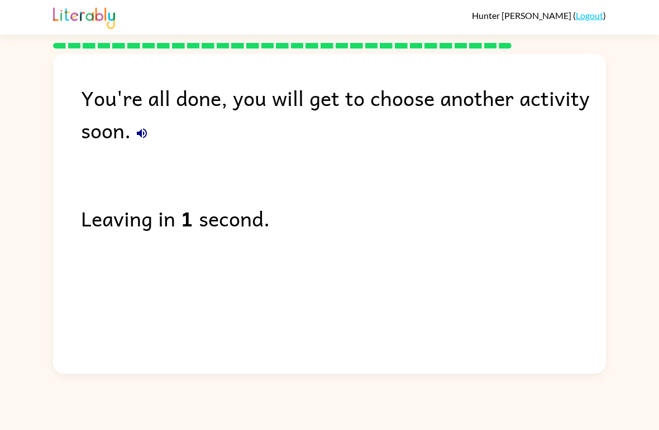
click at [595, 11] on link "Logout" at bounding box center [588, 15] width 27 height 11
